Goal: Navigation & Orientation: Find specific page/section

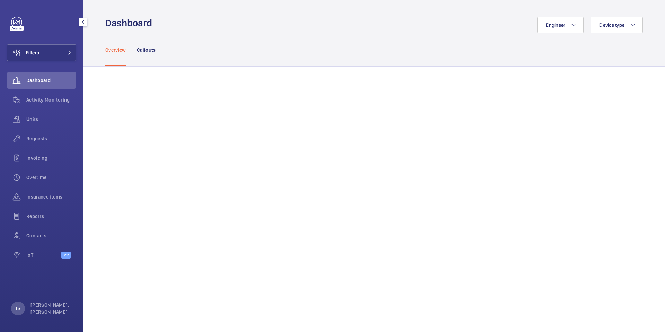
click at [57, 78] on span "Dashboard" at bounding box center [51, 80] width 50 height 7
